Goal: Task Accomplishment & Management: Manage account settings

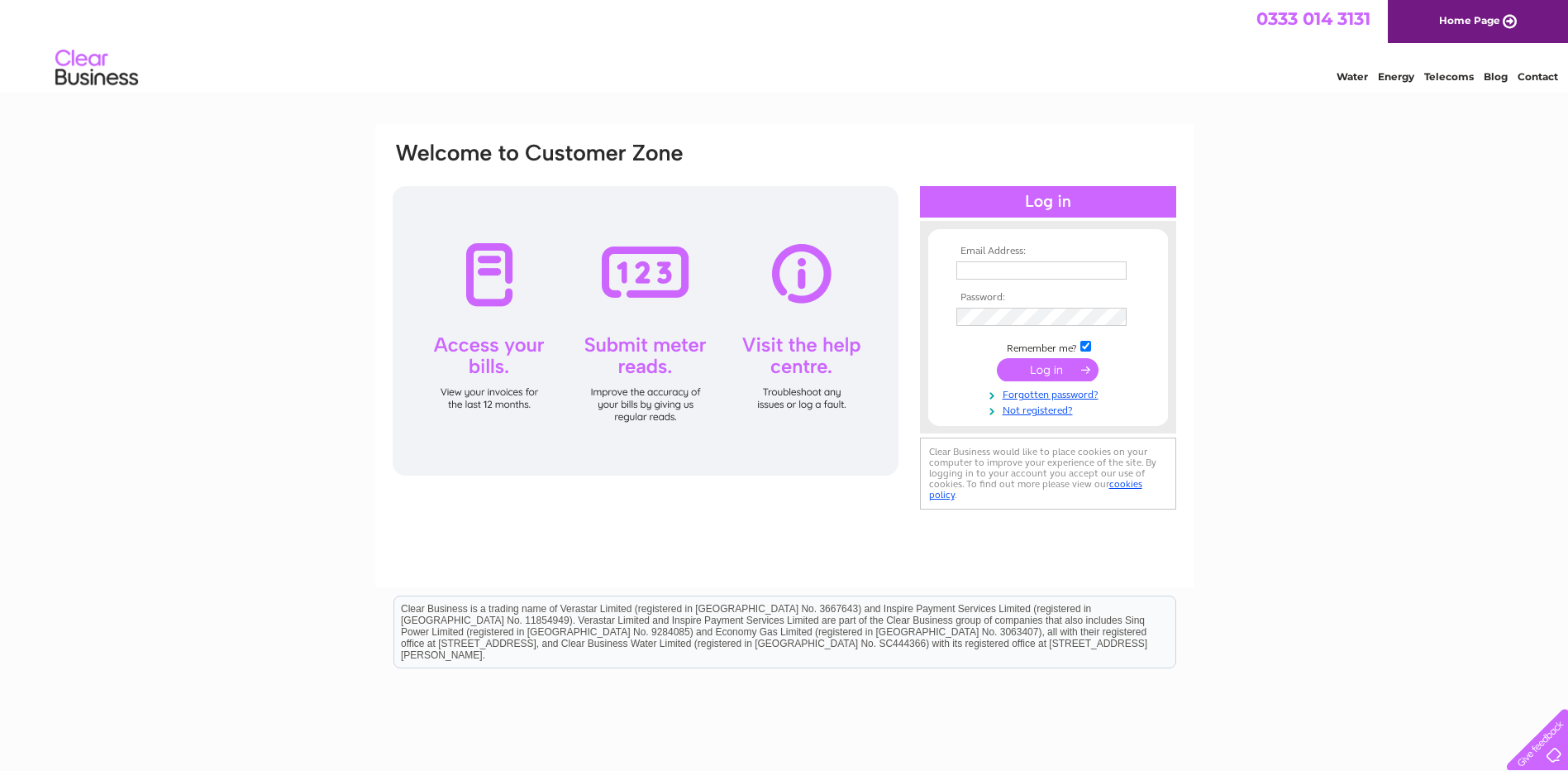
click at [988, 263] on input "text" at bounding box center [1042, 270] width 170 height 18
type input "[EMAIL_ADDRESS][DOMAIN_NAME]"
click at [997, 360] on input "submit" at bounding box center [1047, 372] width 101 height 23
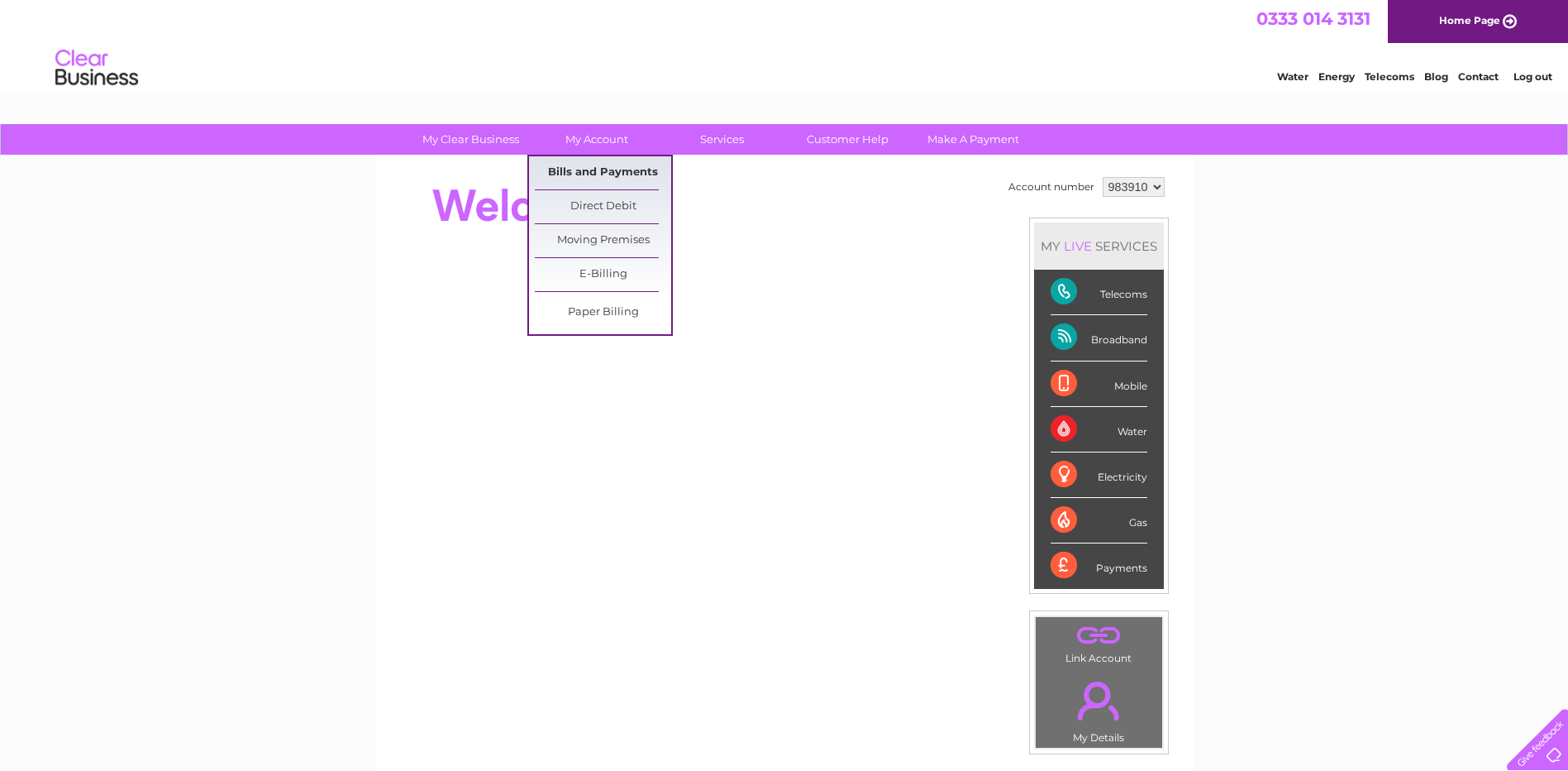
click at [580, 168] on link "Bills and Payments" at bounding box center [603, 172] width 136 height 34
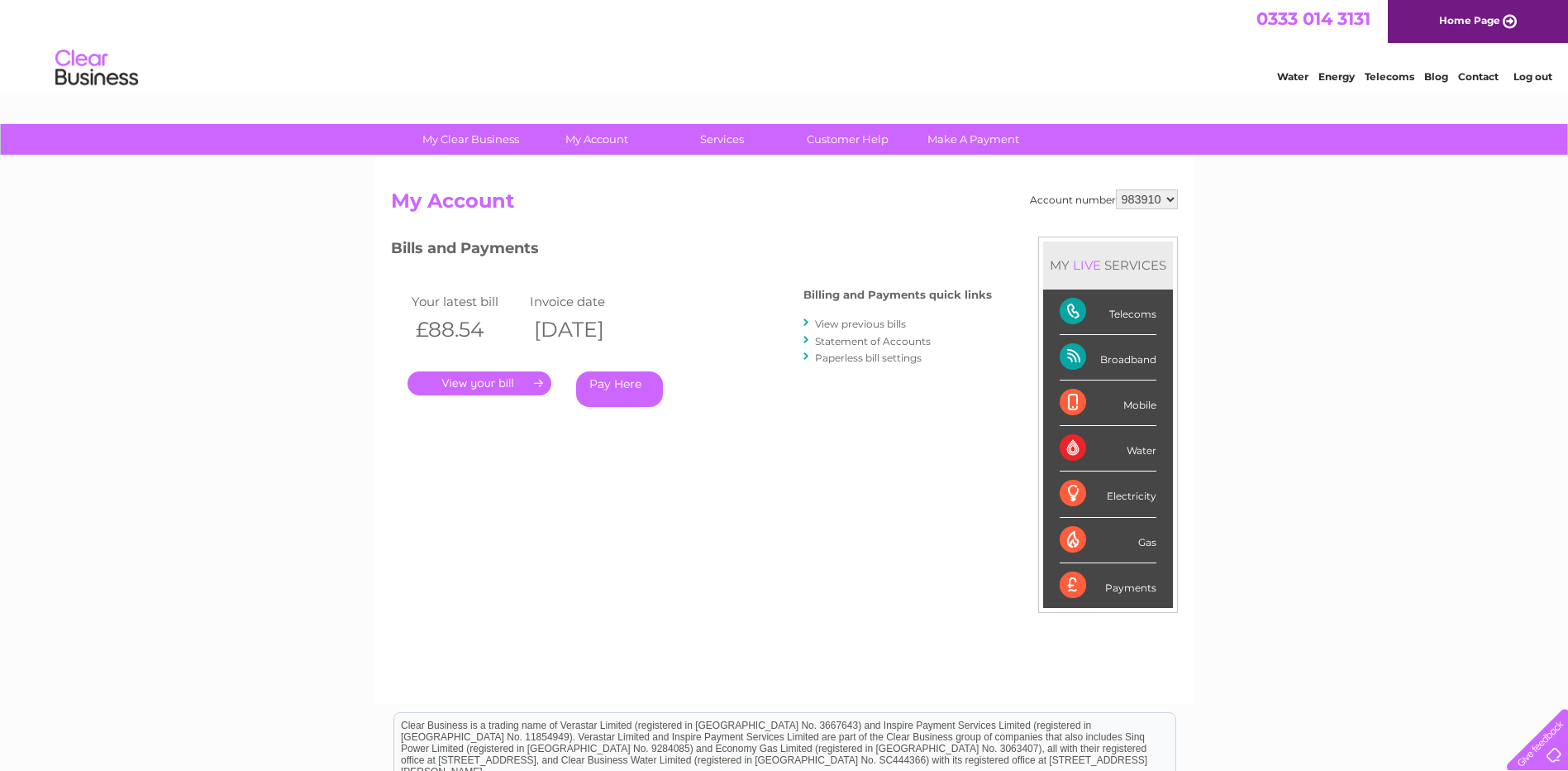
click at [507, 383] on link "." at bounding box center [480, 383] width 144 height 24
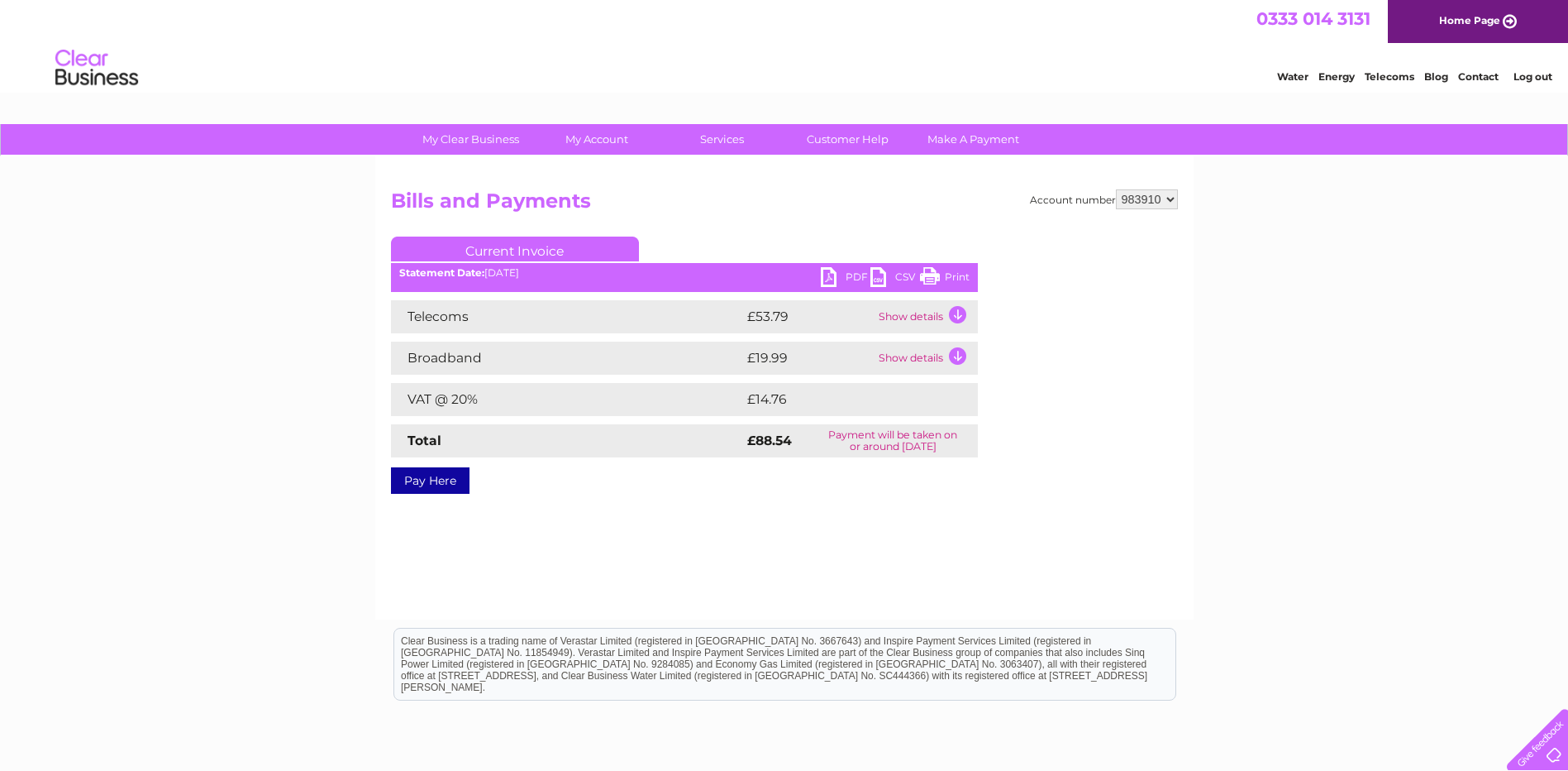
click at [830, 282] on link "PDF" at bounding box center [845, 279] width 50 height 24
